Goal: Information Seeking & Learning: Find specific fact

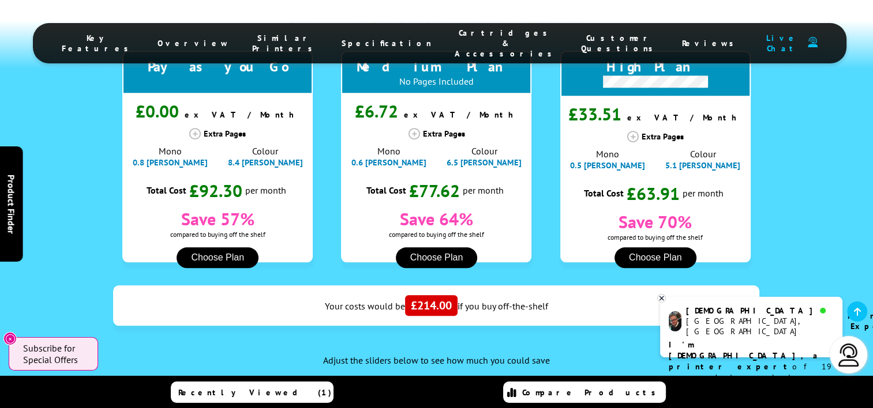
scroll to position [1091, 0]
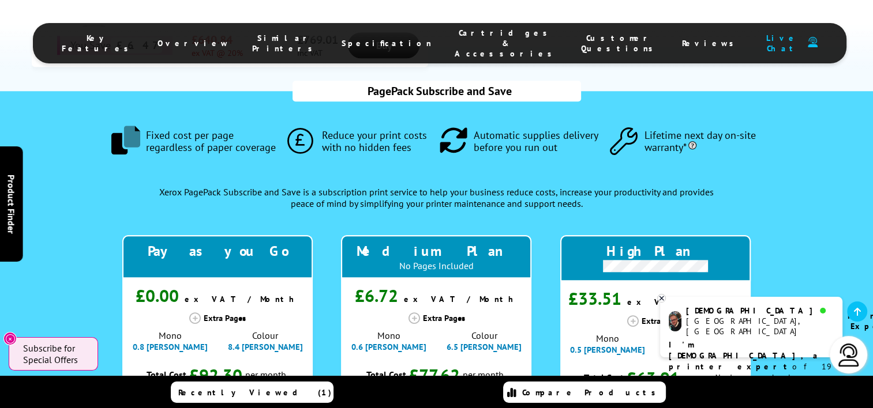
click at [363, 38] on span "Specification" at bounding box center [386, 43] width 90 height 10
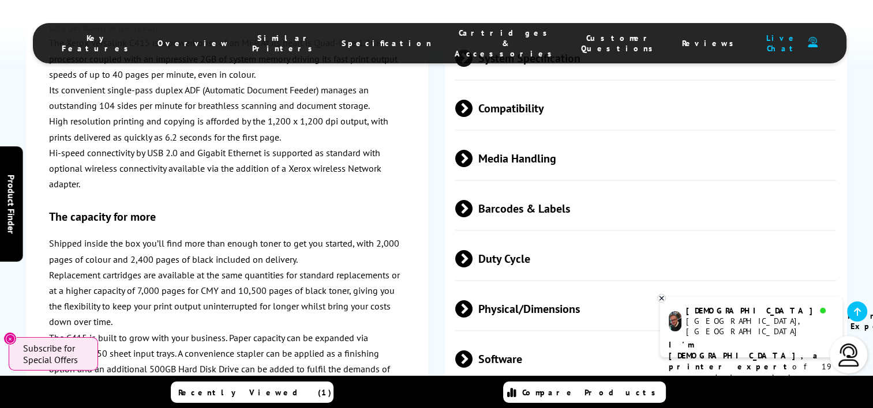
scroll to position [3397, 0]
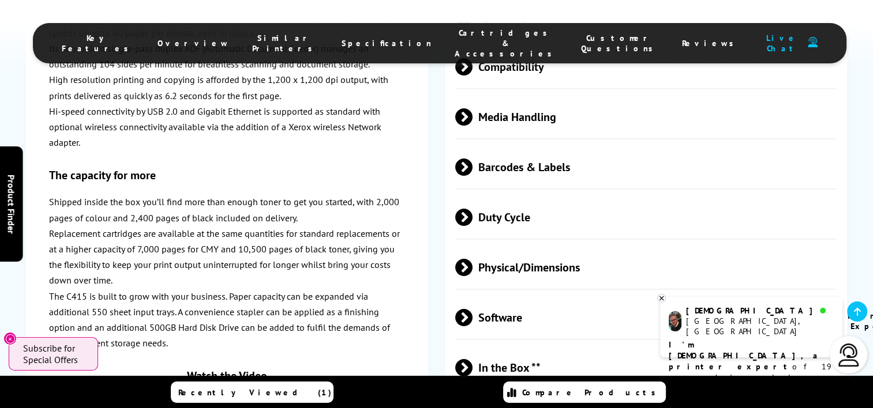
click at [524, 246] on span "Physical/Dimensions" at bounding box center [645, 267] width 381 height 43
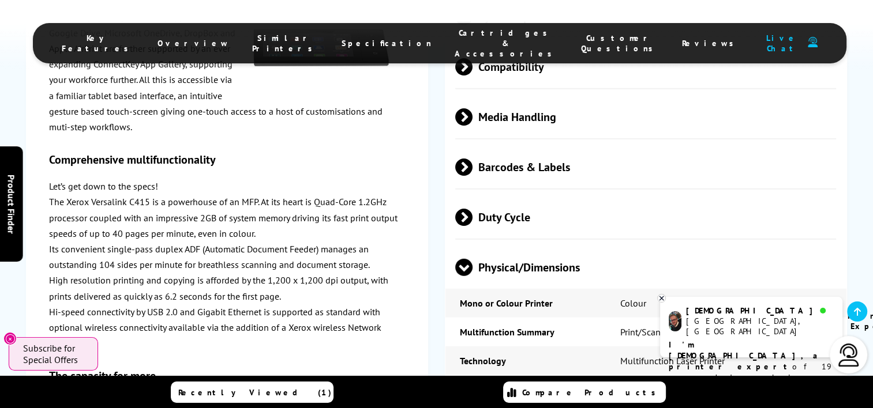
scroll to position [3754, 0]
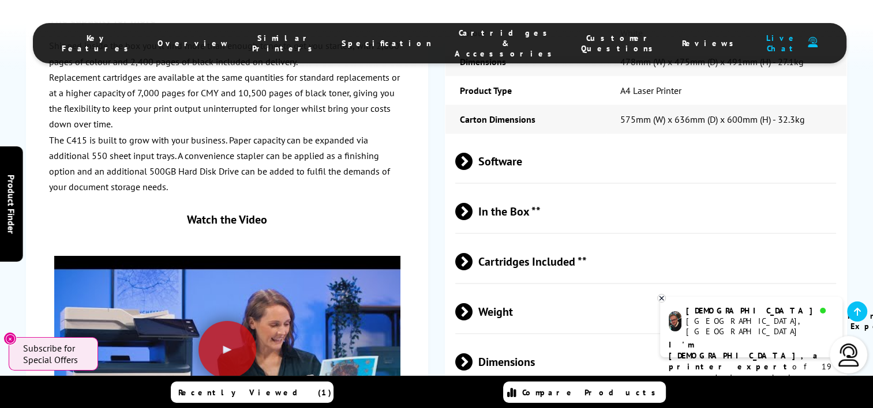
click at [518, 340] on span "Dimensions" at bounding box center [645, 361] width 381 height 43
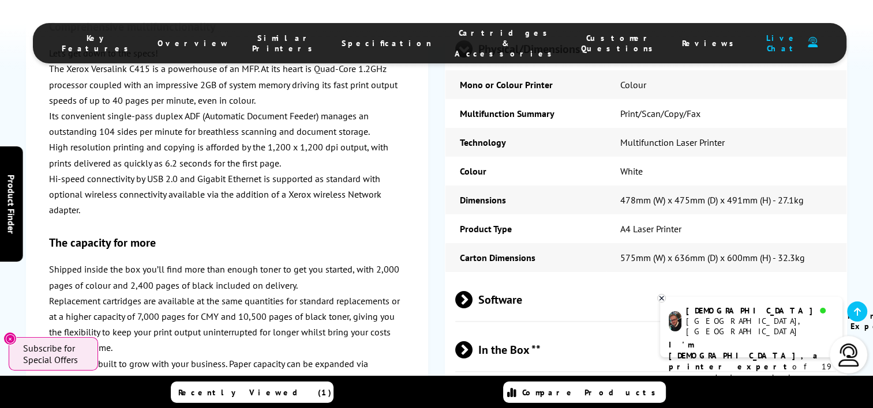
scroll to position [3626, 0]
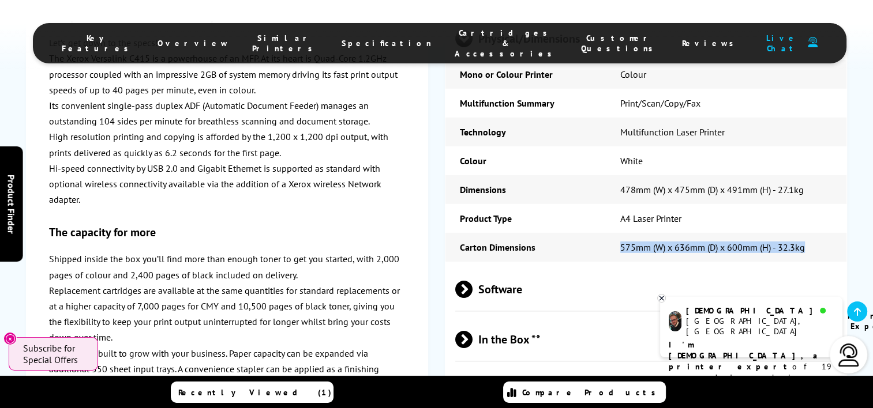
drag, startPoint x: 809, startPoint y: 168, endPoint x: 607, endPoint y: 156, distance: 202.8
click at [607, 233] on td "575mm (W) x 636mm (D) x 600mm (H) - 32.3kg" at bounding box center [726, 247] width 241 height 29
drag, startPoint x: 607, startPoint y: 156, endPoint x: 696, endPoint y: 168, distance: 89.6
copy td "575mm (W) x 636mm (D) x 600mm (H) - 32.3kg"
